Goal: Information Seeking & Learning: Learn about a topic

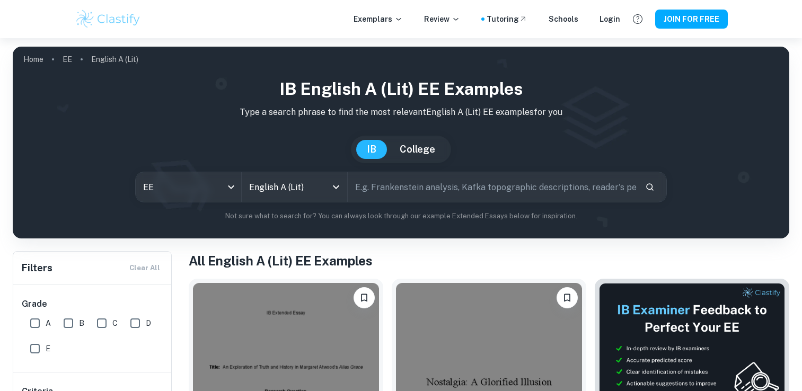
scroll to position [159, 0]
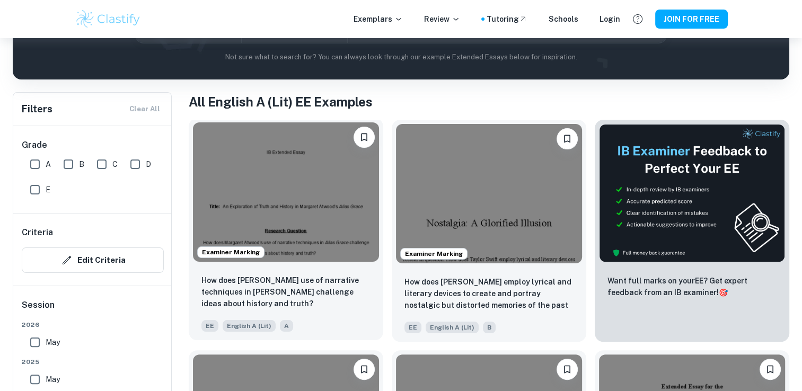
click at [316, 177] on img at bounding box center [286, 191] width 186 height 139
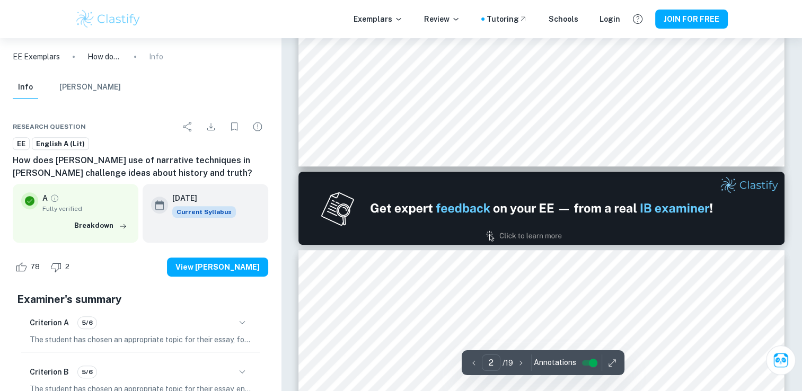
scroll to position [583, 0]
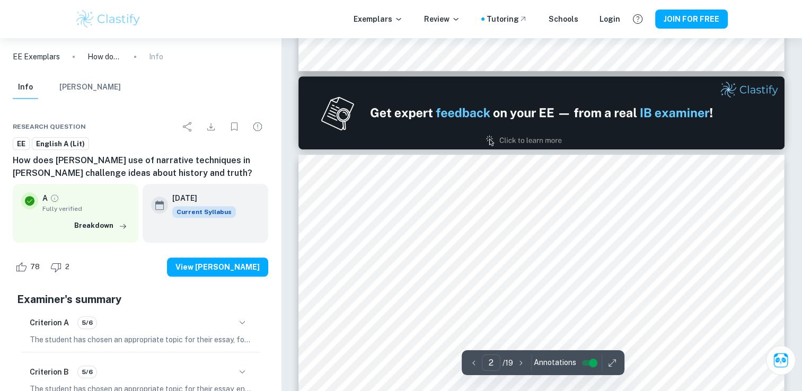
type input "1"
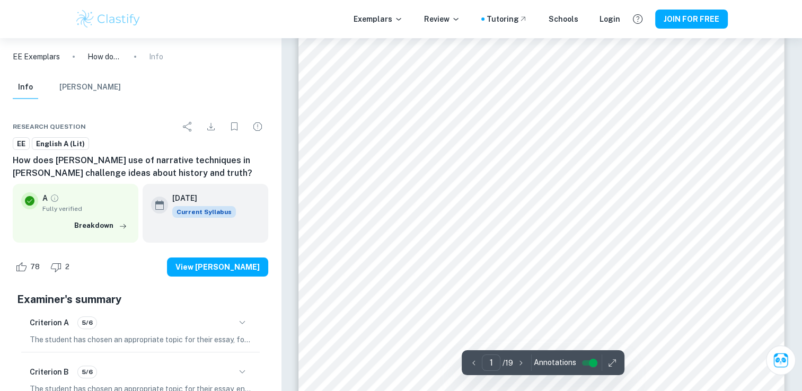
scroll to position [0, 0]
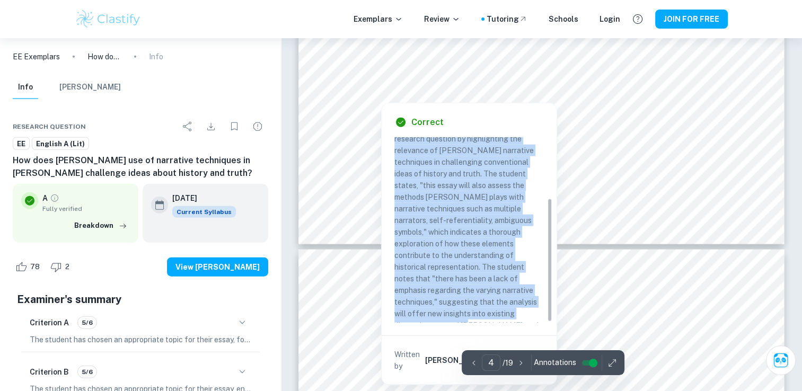
scroll to position [2650, 0]
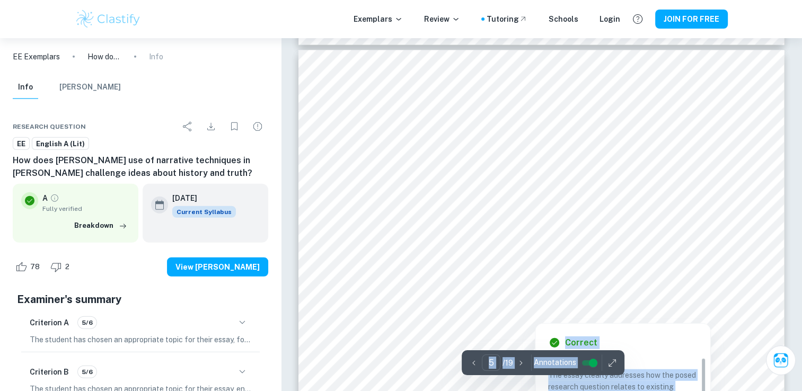
scroll to position [2756, 0]
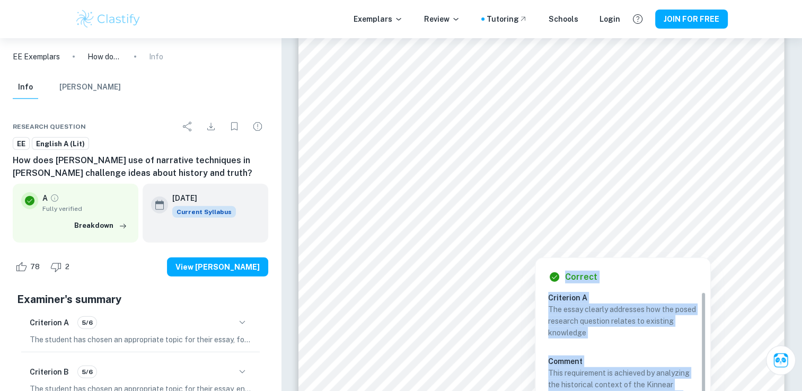
copy body "The student justifies the choice of the research question by highlighting the r…"
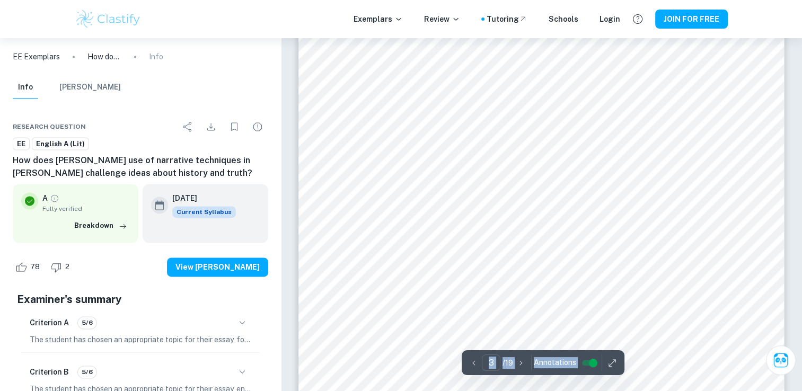
scroll to position [1537, 0]
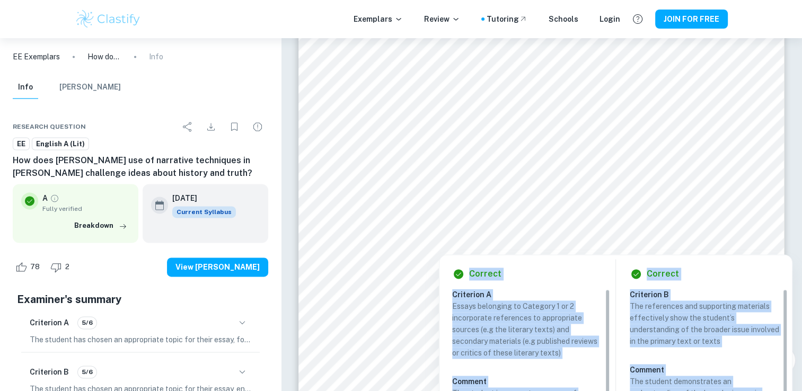
copy body "The student justifies the choice of the research question by highlighting the r…"
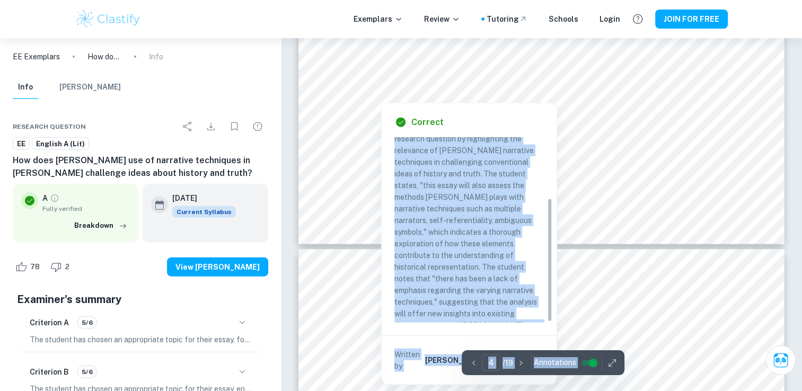
scroll to position [2544, 0]
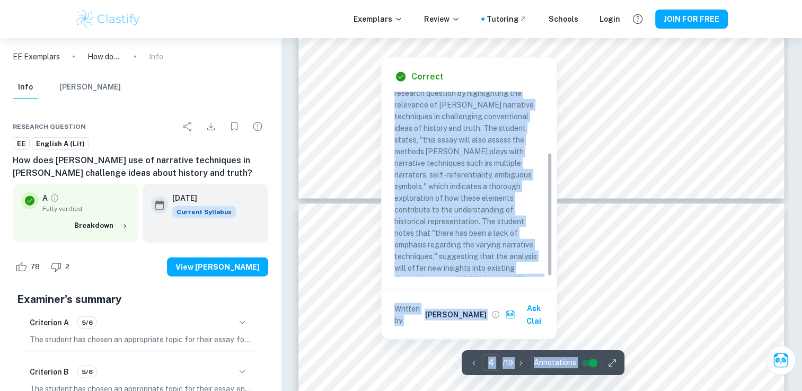
type input "5"
